Goal: Leave review/rating: Leave review/rating

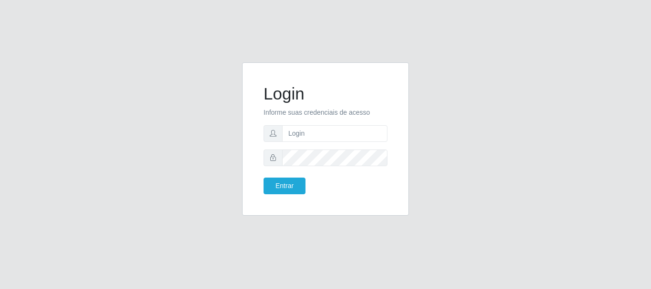
type input "[EMAIL_ADDRESS][DOMAIN_NAME]"
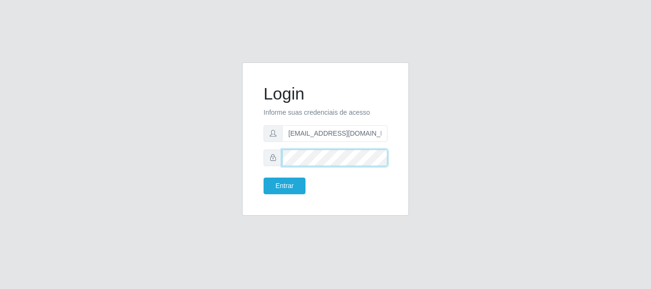
click at [264, 178] on button "Entrar" at bounding box center [285, 186] width 42 height 17
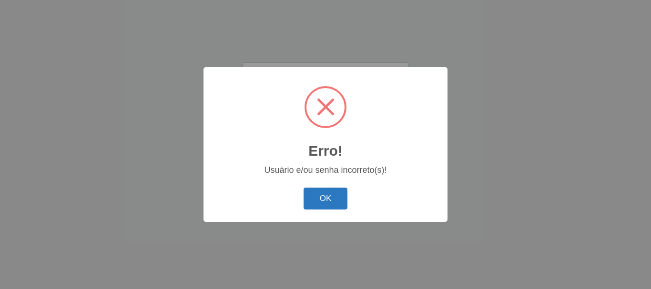
click at [329, 203] on button "OK" at bounding box center [326, 199] width 44 height 22
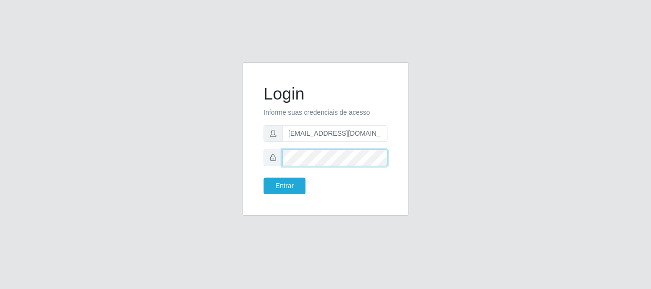
click at [264, 178] on button "Entrar" at bounding box center [285, 186] width 42 height 17
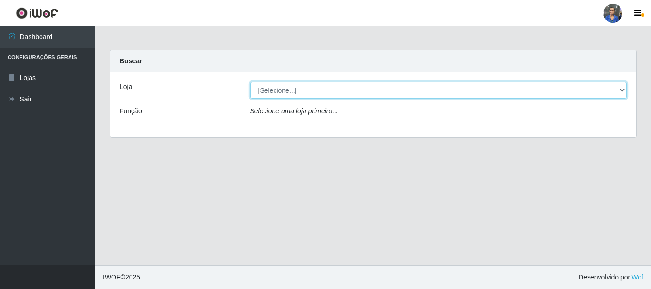
click at [612, 92] on select "[Selecione...] SuperFácil Atacado - Rodoviária" at bounding box center [438, 90] width 377 height 17
select select "400"
click at [250, 82] on select "[Selecione...] SuperFácil Atacado - Rodoviária" at bounding box center [438, 90] width 377 height 17
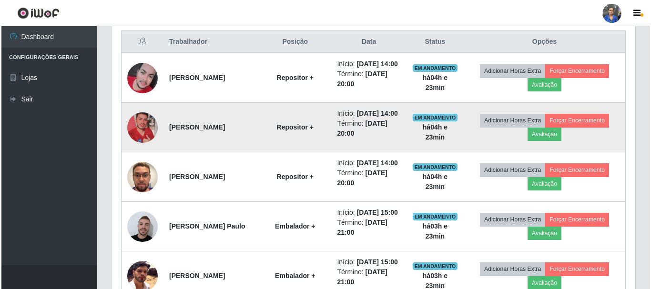
scroll to position [381, 0]
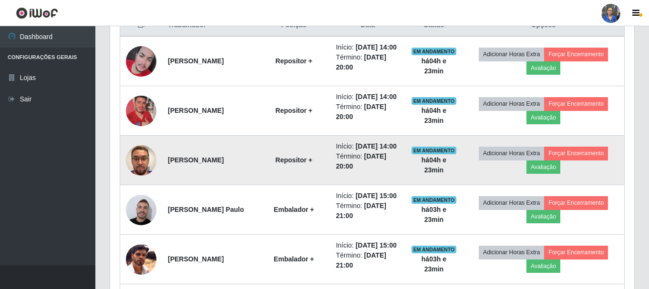
click at [153, 182] on img at bounding box center [141, 161] width 31 height 54
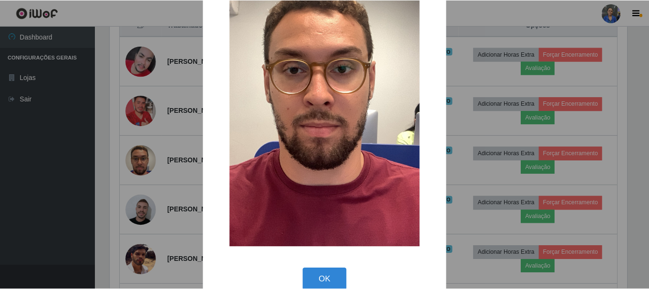
scroll to position [133, 0]
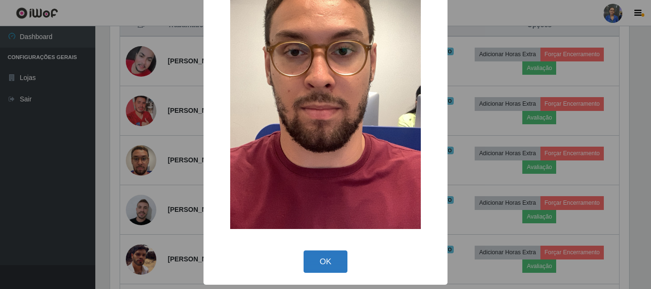
click at [322, 263] on button "OK" at bounding box center [326, 262] width 44 height 22
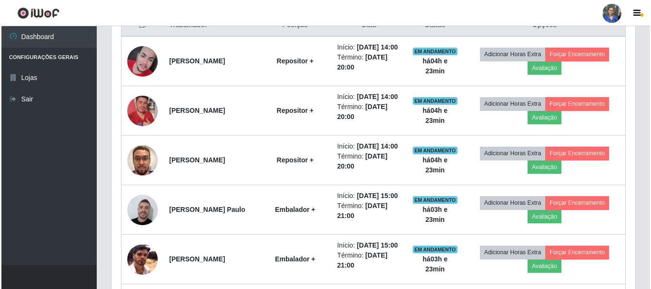
scroll to position [198, 524]
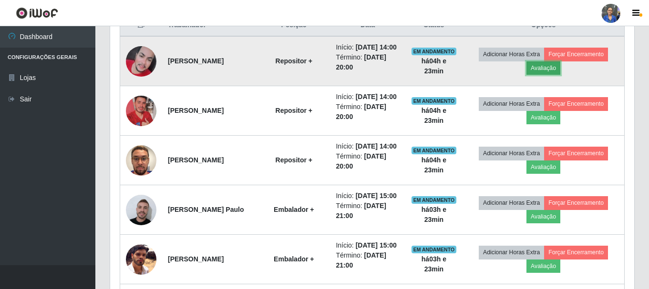
click at [547, 74] on button "Avaliação" at bounding box center [543, 68] width 34 height 13
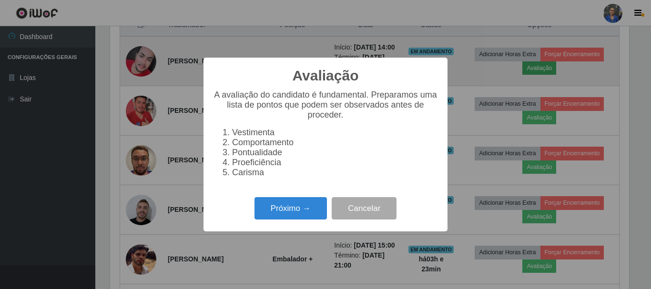
scroll to position [198, 519]
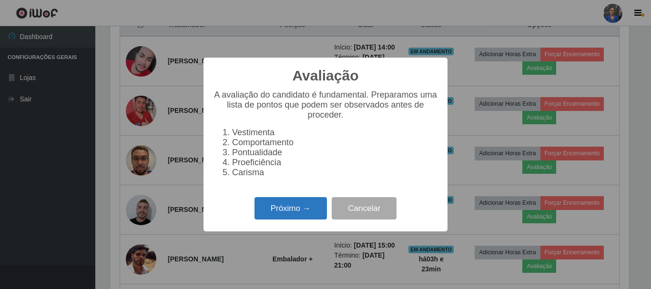
click at [259, 220] on button "Próximo →" at bounding box center [291, 208] width 72 height 22
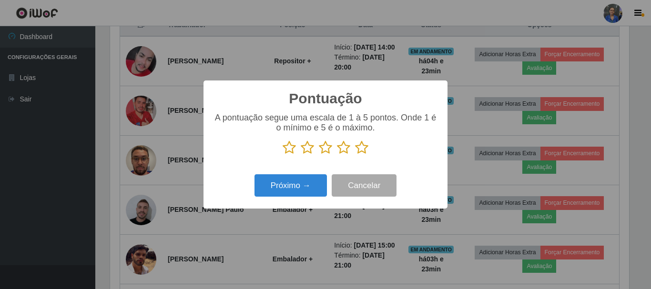
click at [288, 151] on icon at bounding box center [289, 148] width 13 height 14
click at [283, 155] on input "radio" at bounding box center [283, 155] width 0 height 0
click at [287, 181] on button "Próximo →" at bounding box center [291, 186] width 72 height 22
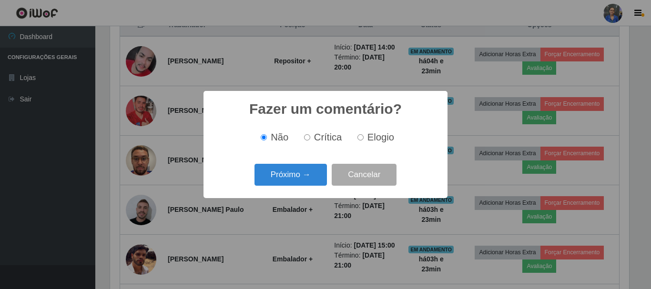
click at [306, 137] on input "Crítica" at bounding box center [307, 137] width 6 height 6
radio input "true"
click at [295, 180] on button "Próximo →" at bounding box center [291, 175] width 72 height 22
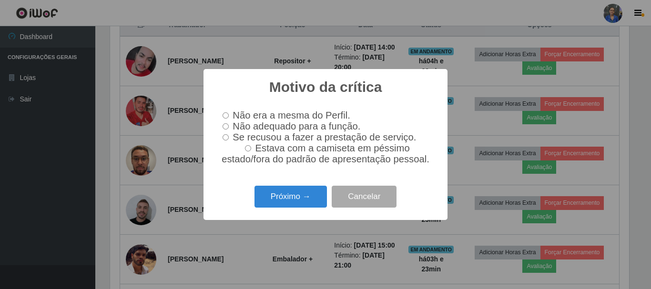
click at [226, 125] on input "Não adequado para a função." at bounding box center [226, 126] width 6 height 6
radio input "true"
click at [274, 203] on button "Próximo →" at bounding box center [291, 197] width 72 height 22
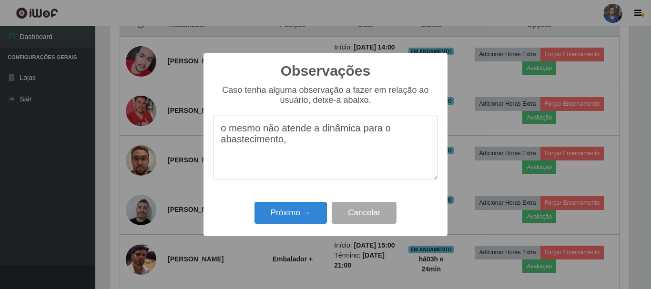
click at [289, 146] on textarea "o mesmo não atende a dinâmica para o abastecimento," at bounding box center [325, 147] width 225 height 65
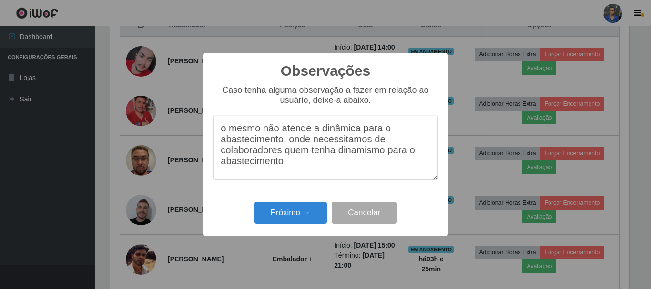
click at [311, 177] on textarea "o mesmo não atende a dinâmica para o abastecimento, onde necessitamos de colabo…" at bounding box center [325, 147] width 225 height 65
drag, startPoint x: 219, startPoint y: 133, endPoint x: 416, endPoint y: 170, distance: 200.5
click at [416, 170] on textarea "o mesmo não atende a dinâmica para o abastecimento, onde necessitamos de colabo…" at bounding box center [325, 147] width 225 height 65
type textarea "o mesmo não atende a dinâmica para o abastecimento, onde necessitamos de colabo…"
click at [292, 216] on button "Próximo →" at bounding box center [291, 213] width 72 height 22
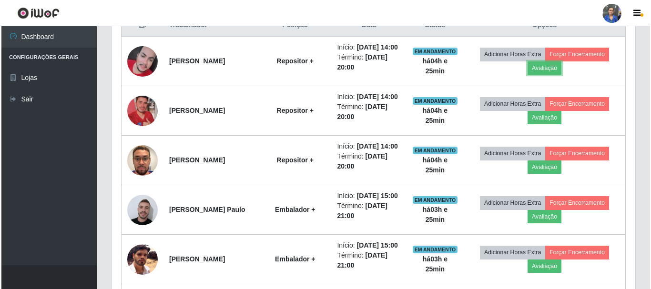
scroll to position [198, 524]
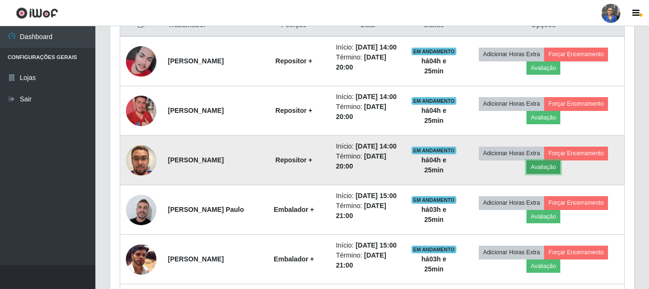
click at [548, 174] on button "Avaliação" at bounding box center [543, 167] width 34 height 13
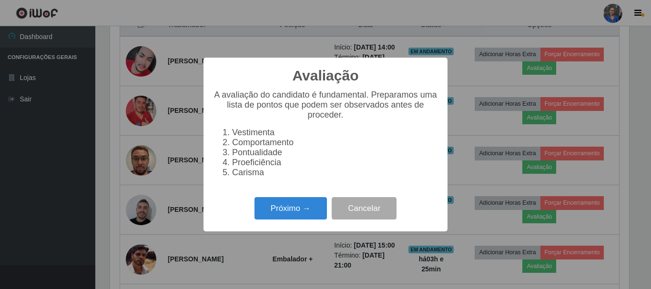
click at [233, 145] on li "Comportamento" at bounding box center [335, 143] width 206 height 10
click at [288, 212] on button "Próximo →" at bounding box center [291, 208] width 72 height 22
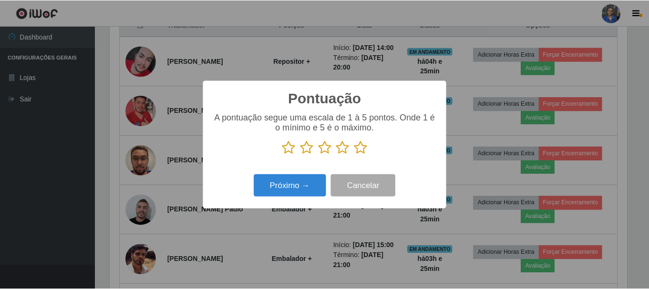
scroll to position [476634, 476312]
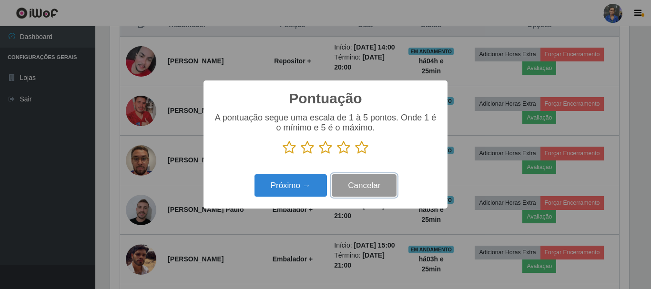
click at [373, 189] on button "Cancelar" at bounding box center [364, 186] width 65 height 22
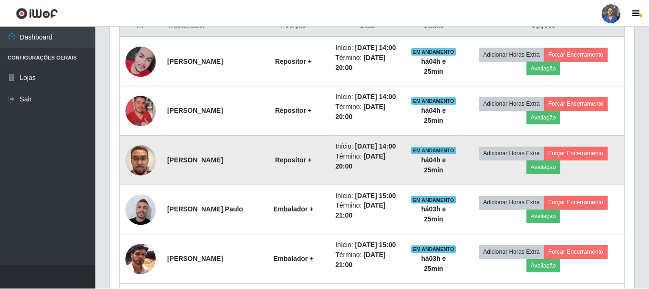
scroll to position [198, 524]
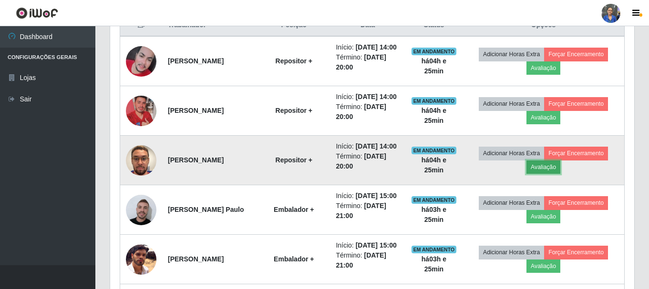
click at [553, 174] on button "Avaliação" at bounding box center [543, 167] width 34 height 13
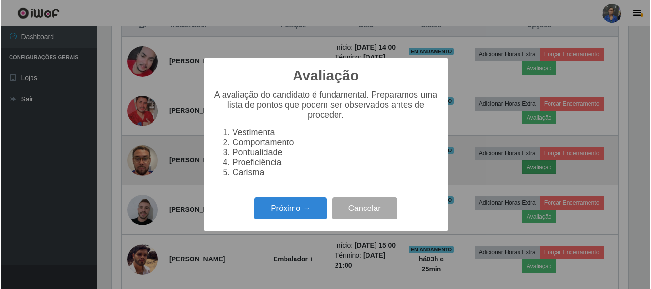
scroll to position [198, 519]
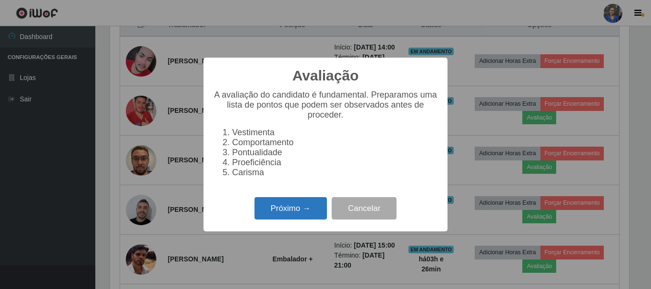
click at [295, 211] on button "Próximo →" at bounding box center [291, 208] width 72 height 22
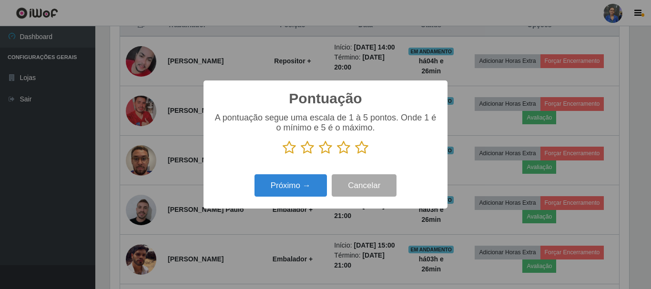
scroll to position [476634, 476312]
click at [307, 148] on icon at bounding box center [307, 148] width 13 height 14
click at [301, 155] on input "radio" at bounding box center [301, 155] width 0 height 0
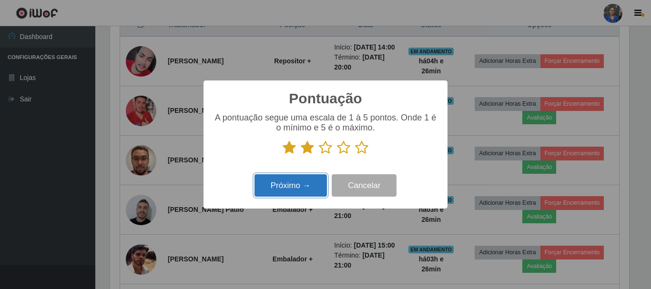
click at [302, 188] on button "Próximo →" at bounding box center [291, 186] width 72 height 22
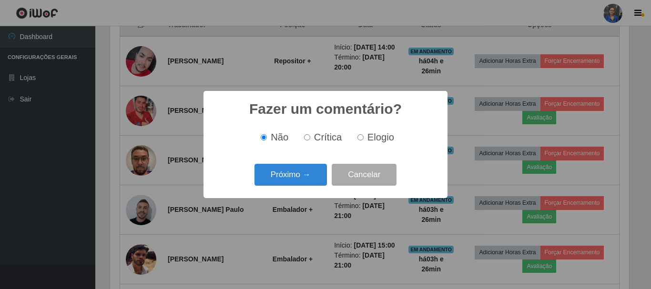
click at [320, 141] on span "Crítica" at bounding box center [328, 137] width 28 height 10
click at [310, 141] on input "Crítica" at bounding box center [307, 137] width 6 height 6
radio input "true"
click at [309, 176] on button "Próximo →" at bounding box center [291, 175] width 72 height 22
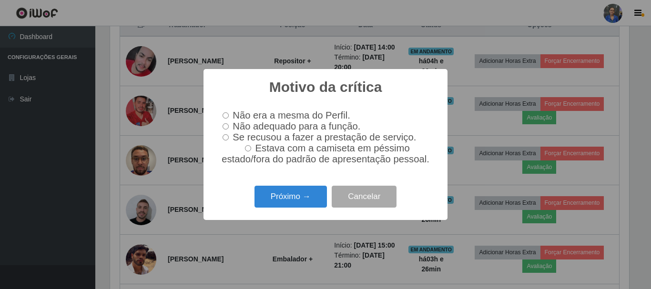
click at [256, 127] on span "Não adequado para a função." at bounding box center [297, 126] width 128 height 10
click at [229, 127] on input "Não adequado para a função." at bounding box center [226, 126] width 6 height 6
radio input "true"
click at [293, 203] on button "Próximo →" at bounding box center [291, 197] width 72 height 22
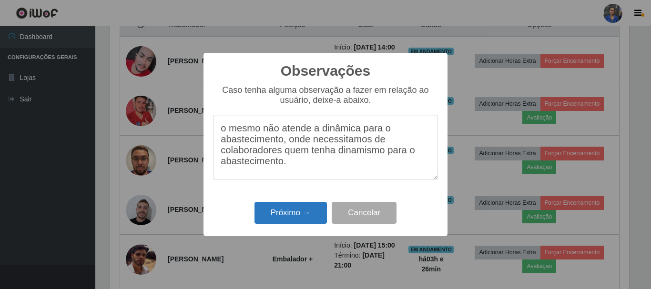
type textarea "o mesmo não atende a dinâmica para o abastecimento, onde necessitamos de colabo…"
click at [299, 209] on button "Próximo →" at bounding box center [291, 213] width 72 height 22
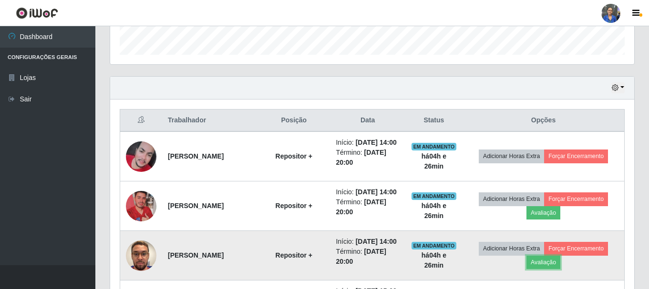
scroll to position [48, 0]
